Goal: Transaction & Acquisition: Purchase product/service

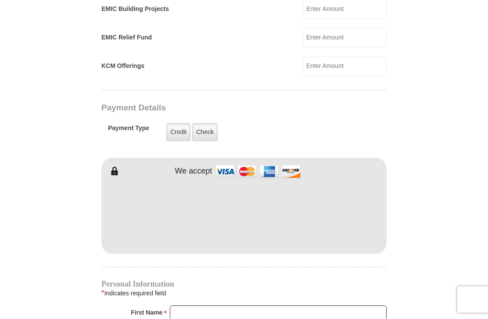
scroll to position [606, 0]
click at [200, 136] on label "Check" at bounding box center [204, 133] width 25 height 18
click at [0, 0] on input "Check" at bounding box center [0, 0] width 0 height 0
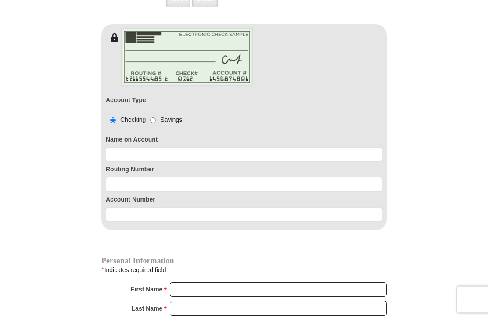
scroll to position [741, 0]
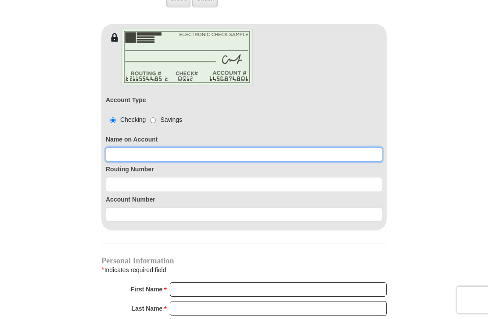
click at [129, 158] on input at bounding box center [244, 154] width 276 height 15
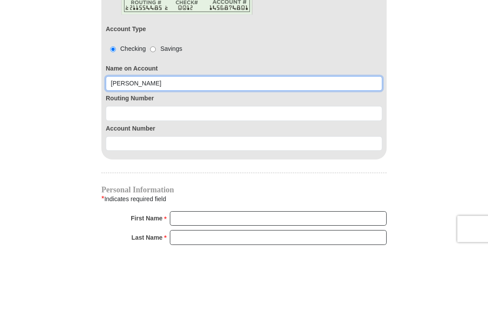
type input "[PERSON_NAME]"
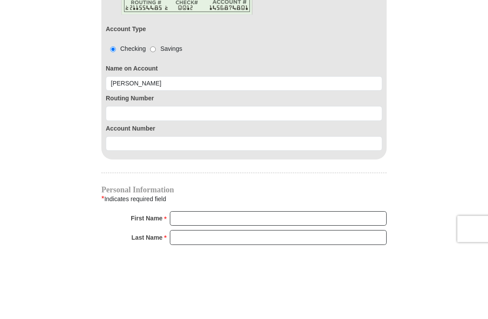
click at [122, 177] on input at bounding box center [244, 184] width 276 height 15
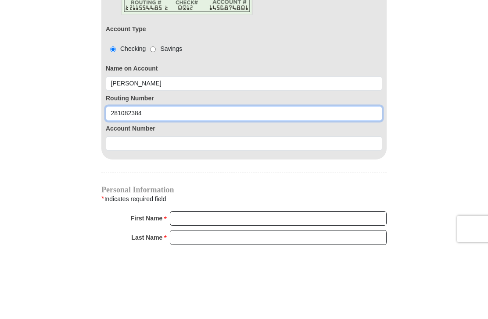
type input "281082384"
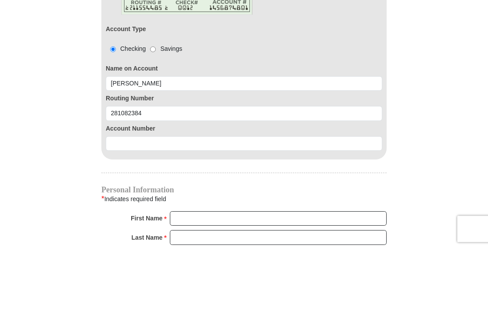
click at [135, 208] on input at bounding box center [244, 215] width 276 height 15
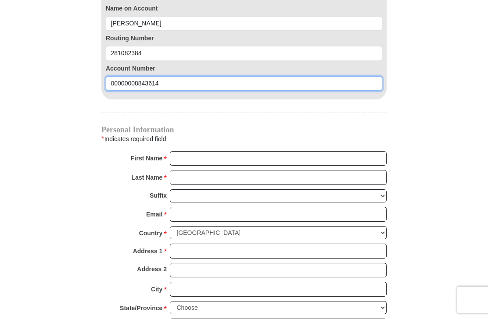
type input "00000008843614"
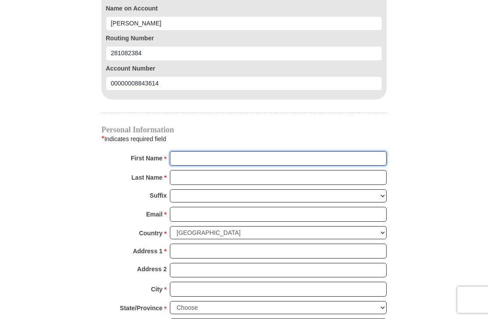
click at [185, 159] on input "First Name *" at bounding box center [278, 158] width 217 height 15
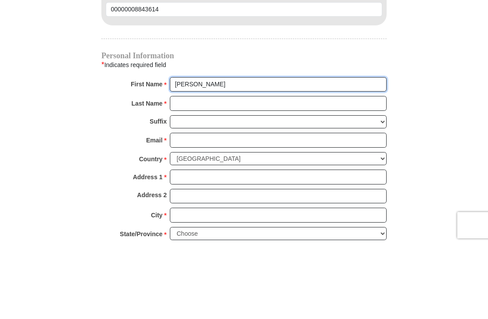
type input "[PERSON_NAME]"
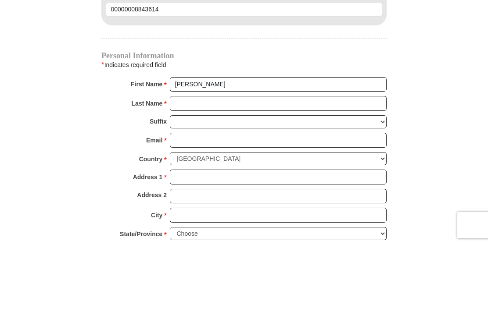
click at [187, 171] on input "Last Name *" at bounding box center [278, 178] width 217 height 15
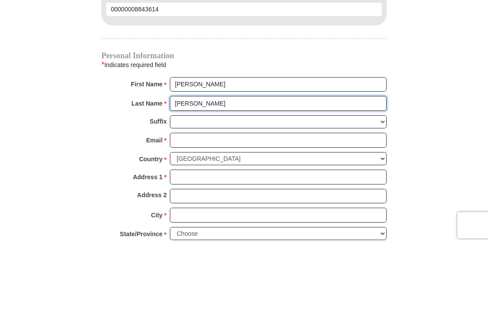
type input "[PERSON_NAME]"
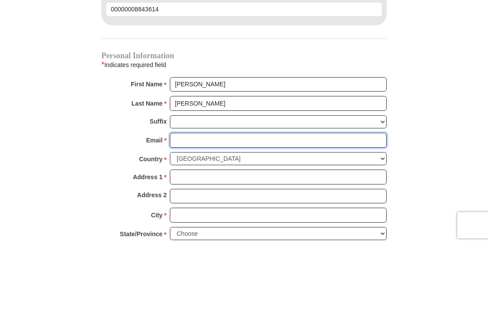
click at [185, 208] on input "Email *" at bounding box center [278, 215] width 217 height 15
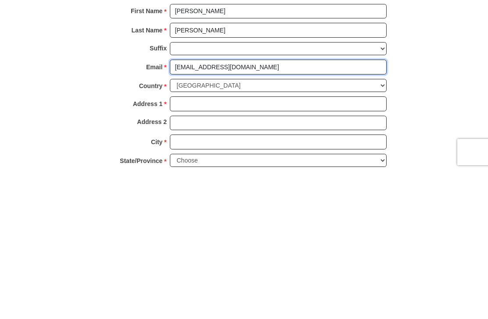
type input "[EMAIL_ADDRESS][DOMAIN_NAME]"
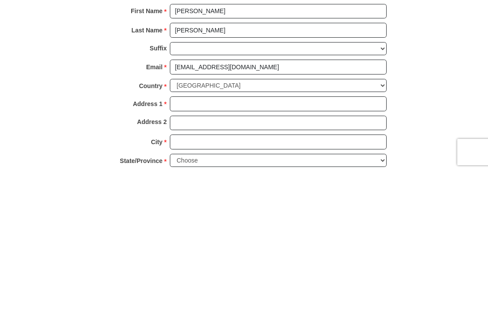
click at [183, 244] on input "Address 1 *" at bounding box center [278, 251] width 217 height 15
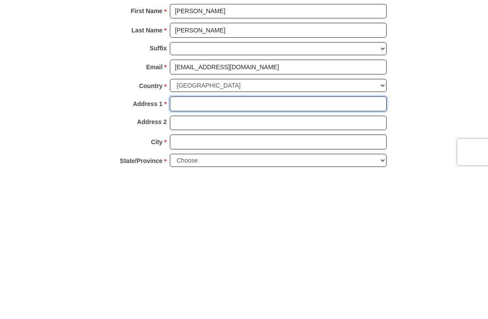
type input "PO Box 90082"
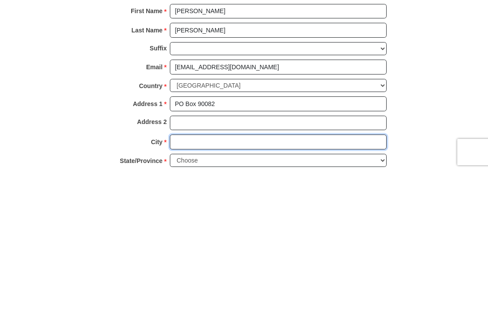
type input "[GEOGRAPHIC_DATA]"
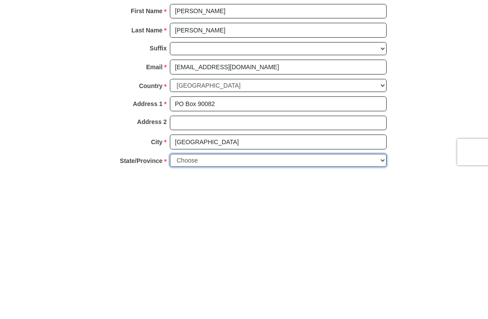
select select "WI"
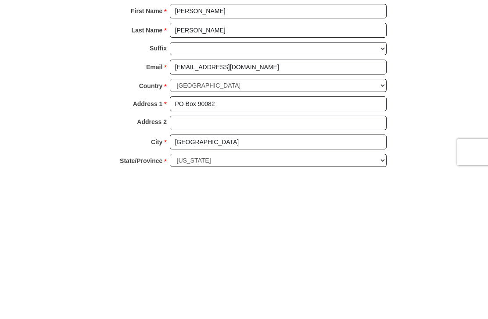
scroll to position [947, 0]
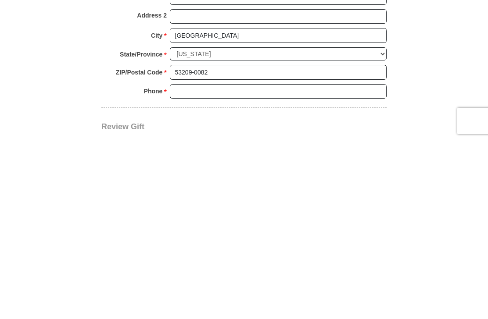
click at [216, 244] on input "53209-0082" at bounding box center [278, 251] width 217 height 15
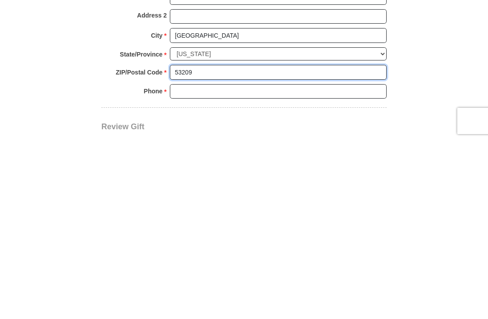
type input "53209"
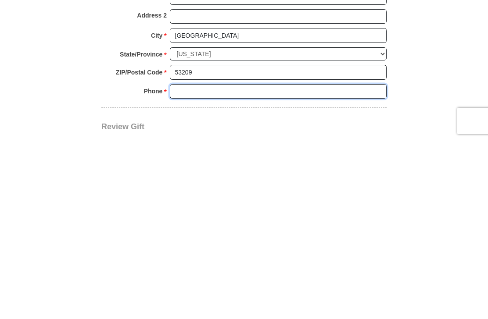
click at [183, 263] on input "Phone * *" at bounding box center [278, 270] width 217 height 15
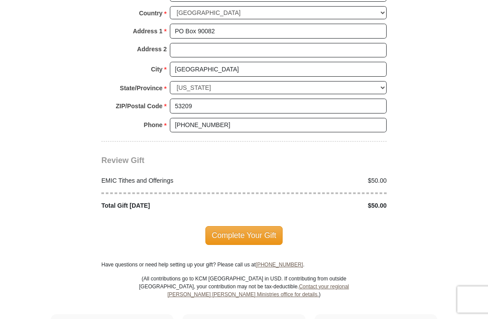
scroll to position [1052, 0]
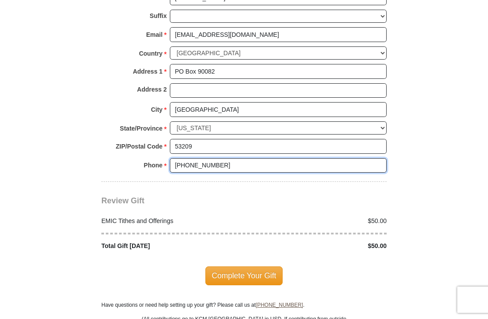
type input "[PHONE_NUMBER]"
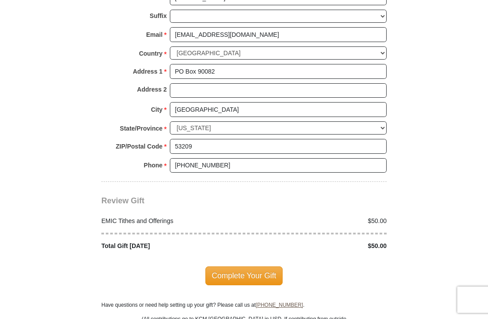
click at [252, 272] on span "Complete Your Gift" at bounding box center [244, 276] width 78 height 18
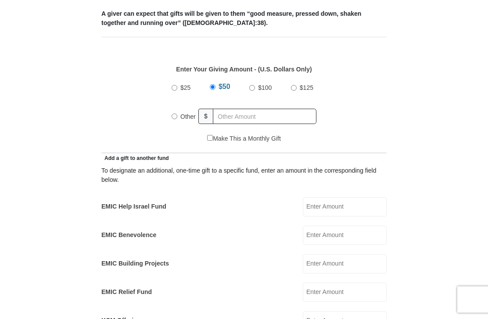
scroll to position [352, 0]
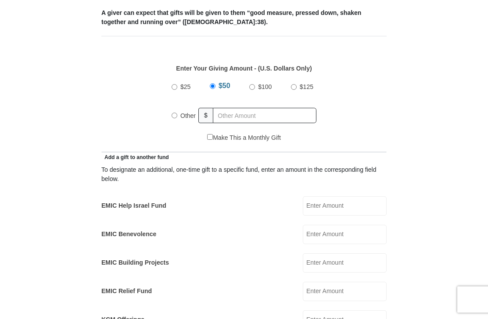
click at [174, 116] on input "Other" at bounding box center [175, 116] width 6 height 6
radio input "true"
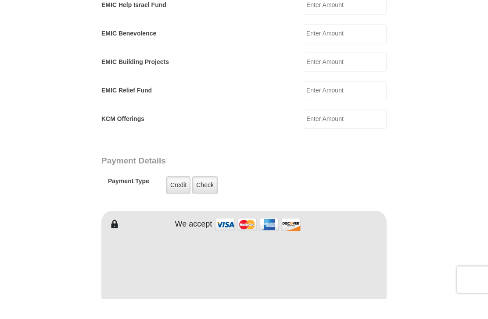
scroll to position [542, 0]
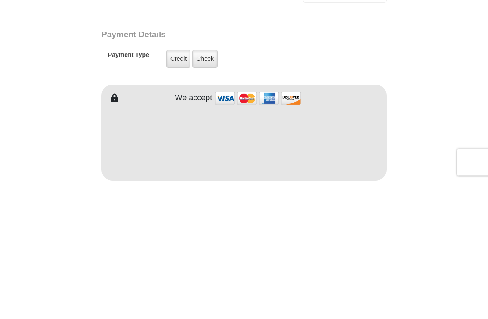
type input "310.00"
click at [209, 188] on label "Check" at bounding box center [204, 197] width 25 height 18
click at [0, 0] on input "Check" at bounding box center [0, 0] width 0 height 0
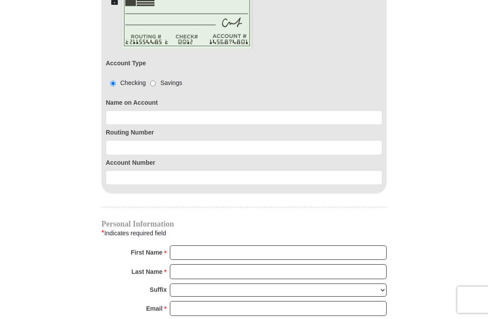
scroll to position [781, 0]
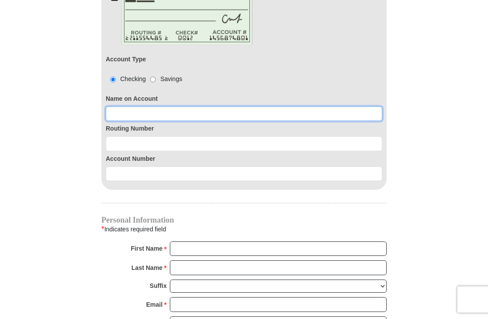
click at [138, 112] on input at bounding box center [244, 114] width 276 height 15
type input "[PERSON_NAME]"
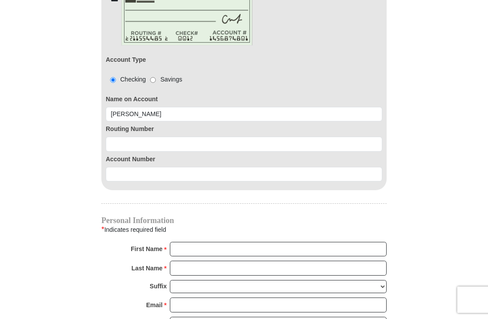
click at [129, 142] on input at bounding box center [244, 144] width 276 height 15
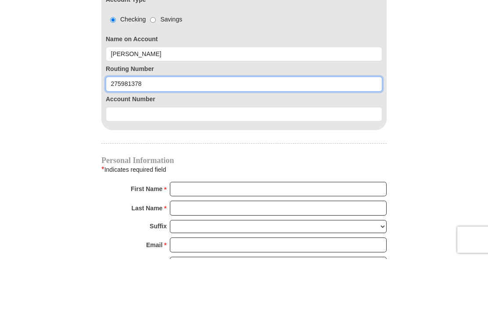
type input "275981378"
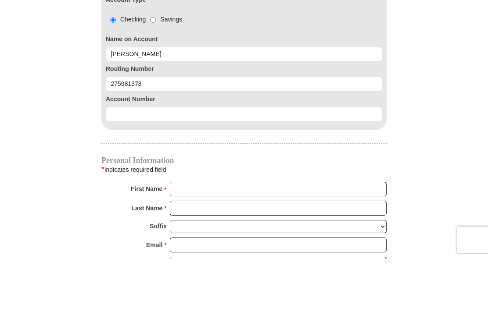
click at [130, 167] on input at bounding box center [244, 174] width 276 height 15
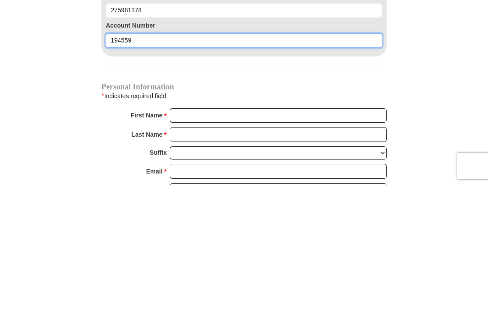
type input "194559"
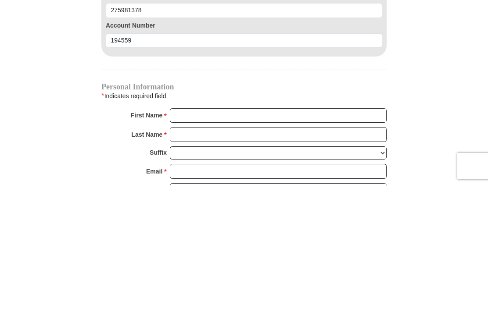
click at [193, 242] on input "First Name *" at bounding box center [278, 249] width 217 height 15
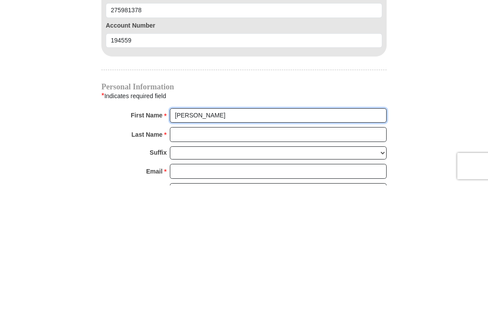
type input "[PERSON_NAME]"
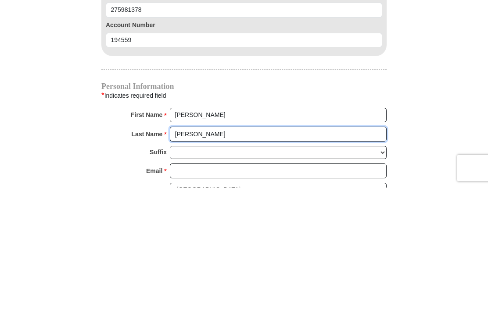
scroll to position [789, 0]
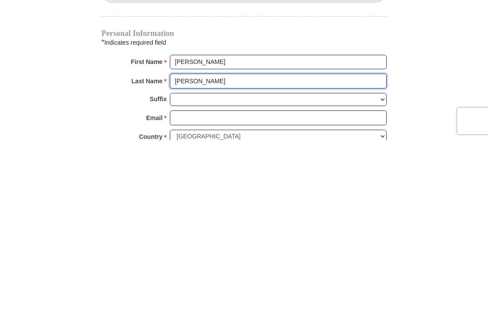
type input "[PERSON_NAME]"
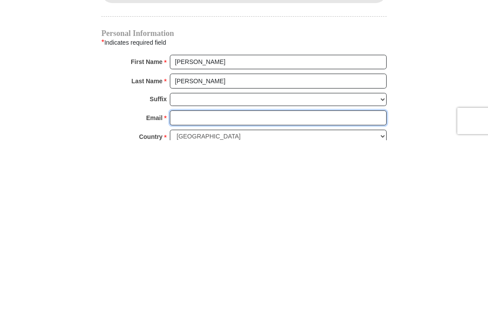
click at [184, 290] on input "Email *" at bounding box center [278, 297] width 217 height 15
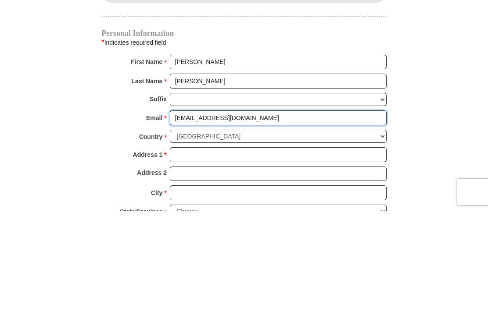
scroll to position [862, 0]
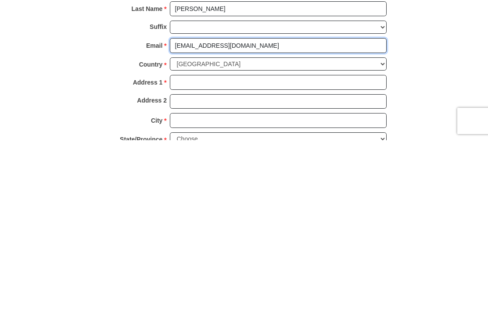
type input "[EMAIL_ADDRESS][DOMAIN_NAME]"
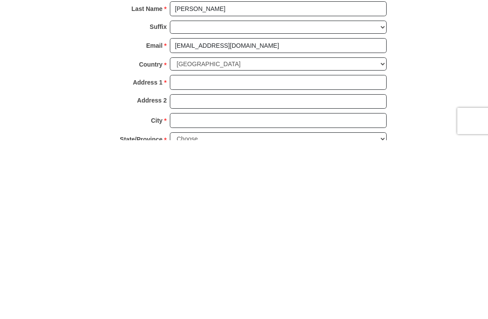
click at [190, 254] on input "Address 1 *" at bounding box center [278, 261] width 217 height 15
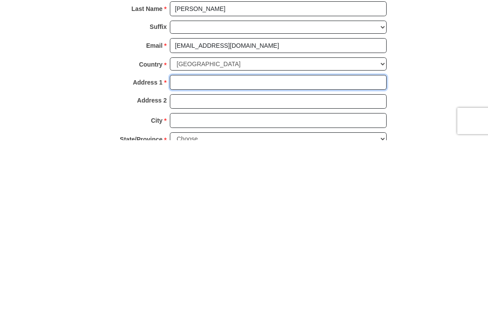
type input "PO Box 90082"
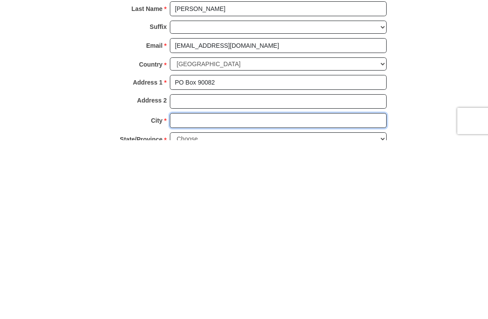
type input "[GEOGRAPHIC_DATA]"
select select "WI"
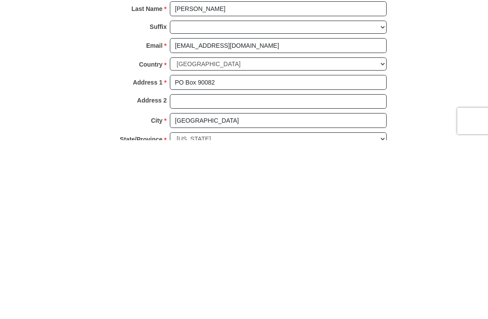
scroll to position [947, 0]
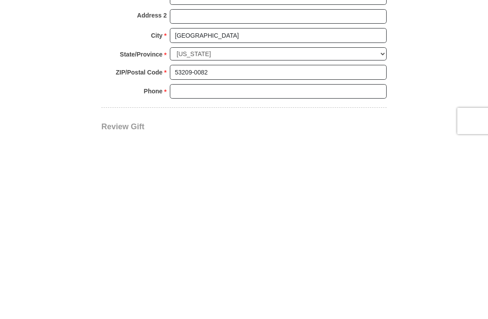
click at [215, 244] on input "53209-0082" at bounding box center [278, 251] width 217 height 15
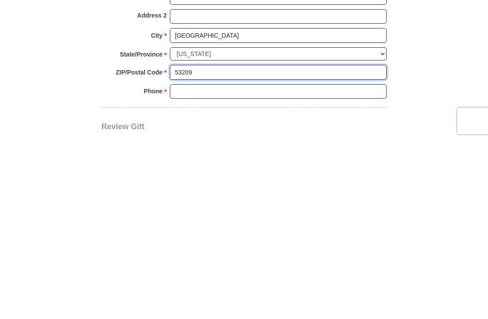
type input "53209"
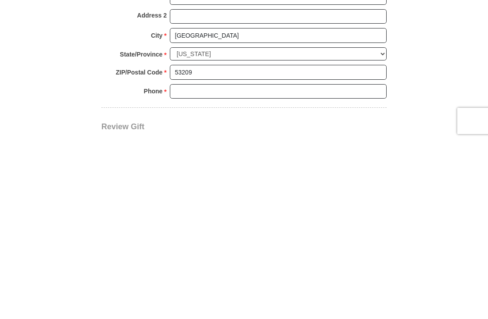
click at [179, 263] on input "Phone * *" at bounding box center [278, 270] width 217 height 15
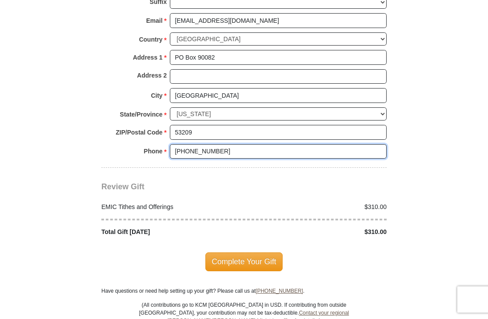
scroll to position [1066, 0]
type input "[PHONE_NUMBER]"
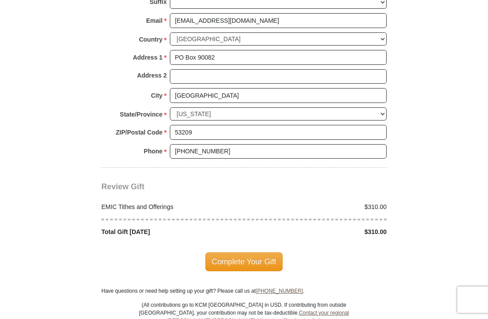
click at [256, 254] on span "Complete Your Gift" at bounding box center [244, 262] width 78 height 18
